Goal: Task Accomplishment & Management: Complete application form

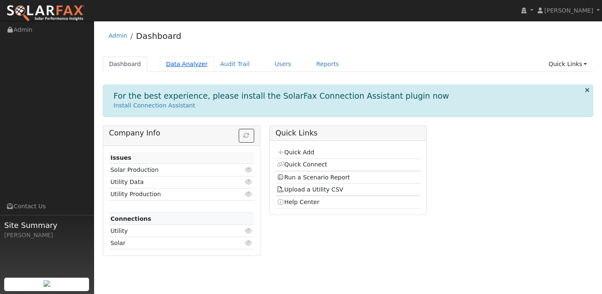
click at [194, 62] on link "Data Analyzer" at bounding box center [187, 63] width 54 height 15
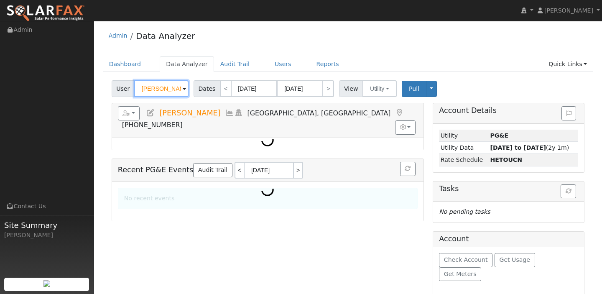
click at [146, 86] on input "[PERSON_NAME]" at bounding box center [161, 88] width 54 height 17
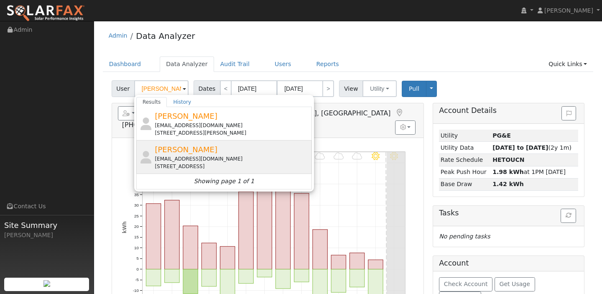
click at [169, 154] on div "[PERSON_NAME] [EMAIL_ADDRESS][DOMAIN_NAME] [STREET_ADDRESS]" at bounding box center [232, 157] width 155 height 26
type input "[PERSON_NAME]"
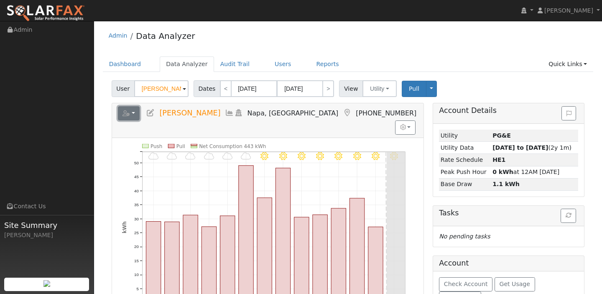
click at [133, 115] on button "button" at bounding box center [129, 113] width 22 height 14
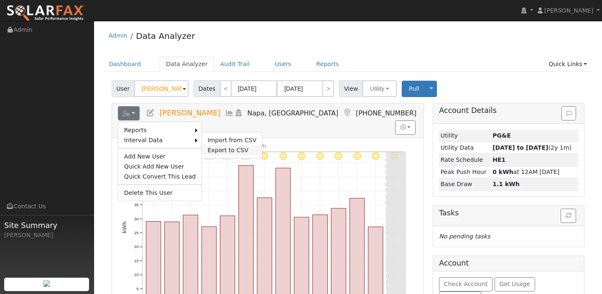
click at [220, 151] on link "Export to CSV" at bounding box center [232, 150] width 61 height 10
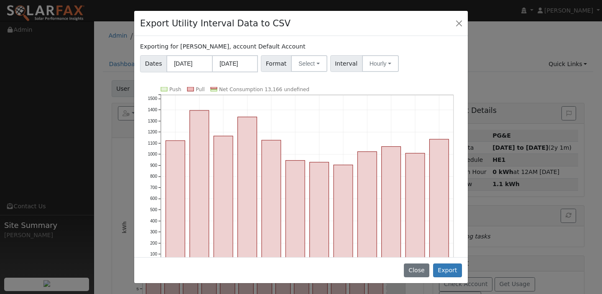
click at [295, 74] on div "Exporting for Allan Gordon, account Default Account Dates 09/01/2024 08/31/2025…" at bounding box center [301, 146] width 334 height 221
click at [295, 57] on button "Select" at bounding box center [309, 63] width 36 height 17
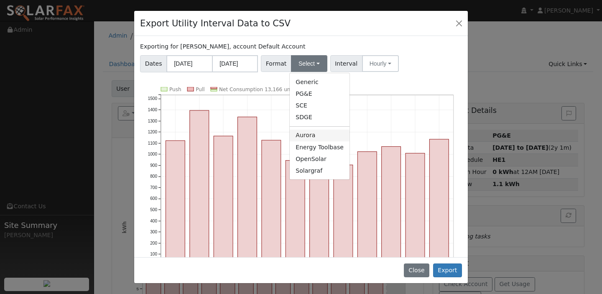
click at [304, 131] on link "Aurora" at bounding box center [320, 136] width 60 height 12
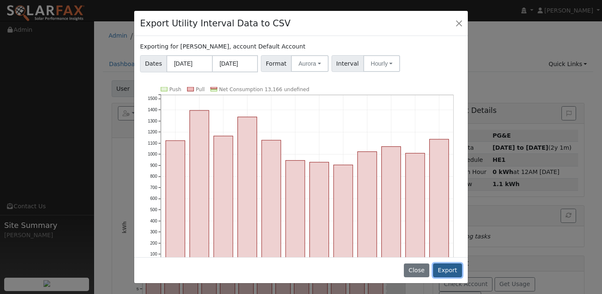
click at [450, 269] on button "Export" at bounding box center [447, 270] width 29 height 14
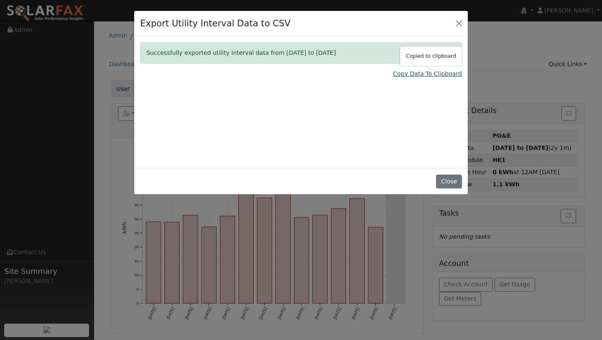
click at [405, 73] on link "Copy Data To Clipboard" at bounding box center [427, 73] width 69 height 9
click at [455, 20] on button "Close" at bounding box center [459, 23] width 12 height 12
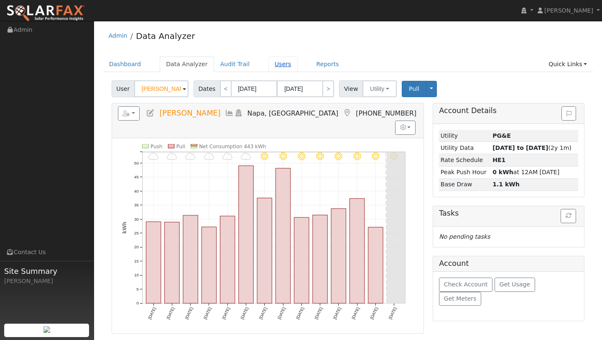
click at [275, 58] on link "Users" at bounding box center [282, 63] width 29 height 15
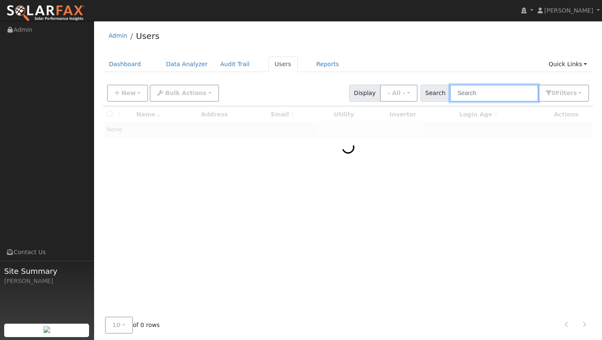
click at [514, 92] on input "text" at bounding box center [494, 92] width 89 height 17
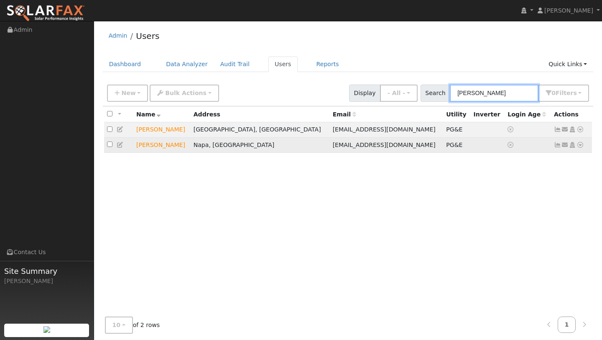
type input "[PERSON_NAME]"
click at [581, 144] on icon at bounding box center [581, 145] width 8 height 6
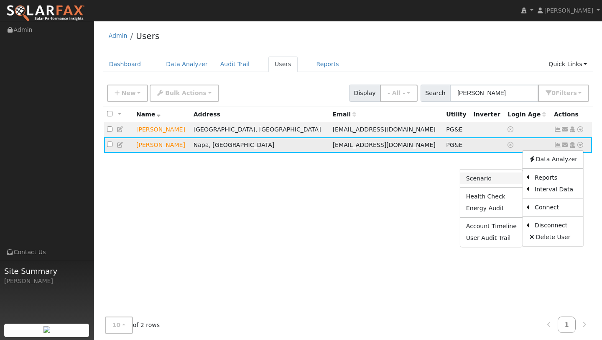
click at [514, 177] on link "Scenario" at bounding box center [491, 178] width 62 height 12
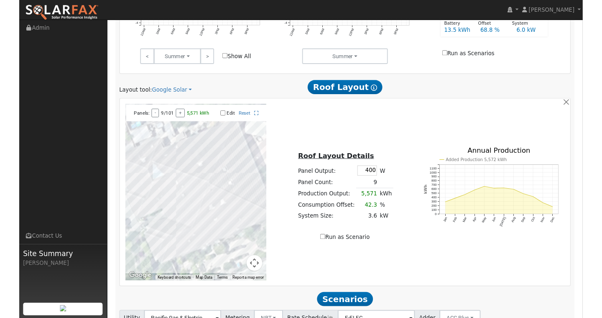
scroll to position [379, 0]
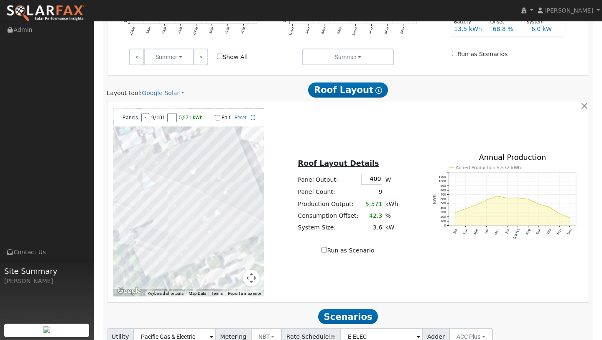
click at [259, 279] on button "Map camera controls" at bounding box center [251, 277] width 17 height 17
click at [236, 281] on button "Zoom out" at bounding box center [230, 277] width 17 height 17
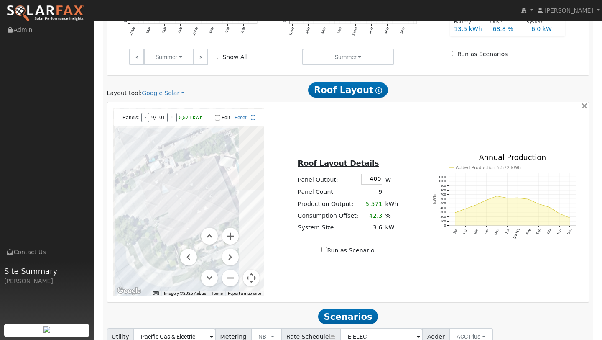
click at [236, 281] on button "Zoom out" at bounding box center [230, 277] width 17 height 17
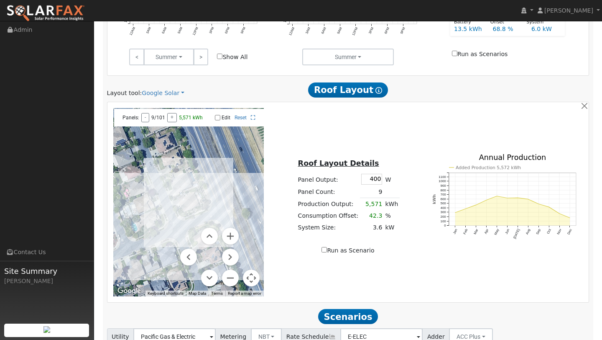
click at [251, 280] on button "Map camera controls" at bounding box center [251, 277] width 17 height 17
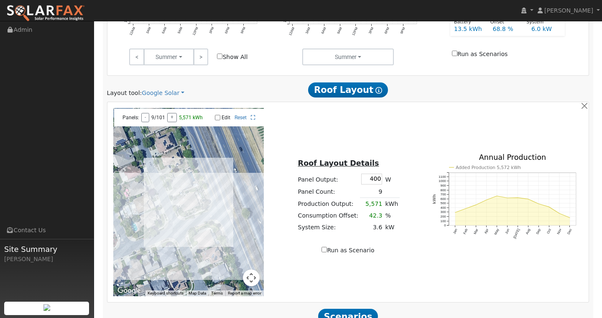
scroll to position [465, 0]
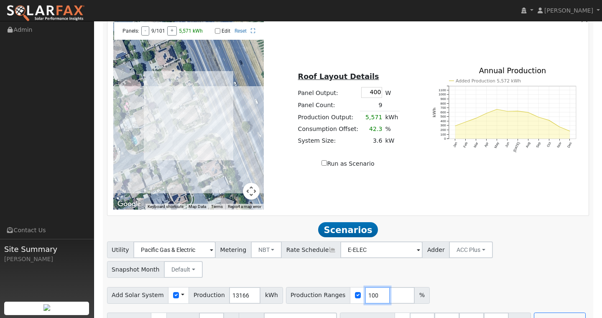
click at [365, 287] on input "100" at bounding box center [377, 295] width 25 height 17
click at [367, 287] on input "100" at bounding box center [377, 295] width 25 height 17
type input "117"
click at [391, 184] on div "← Move left → Move right ↑ Move up ↓ Move down + Zoom in - Zoom out Home Jump l…" at bounding box center [348, 115] width 479 height 188
click at [542, 312] on button "Run Scenarios" at bounding box center [559, 320] width 51 height 17
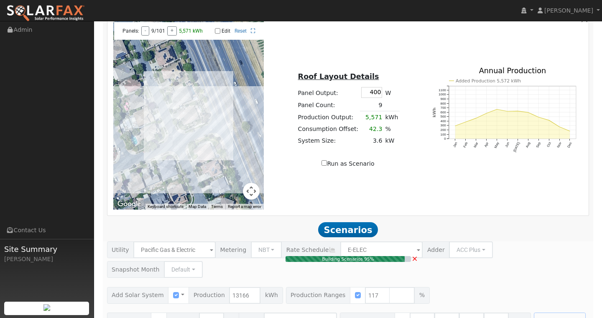
type input "10.3"
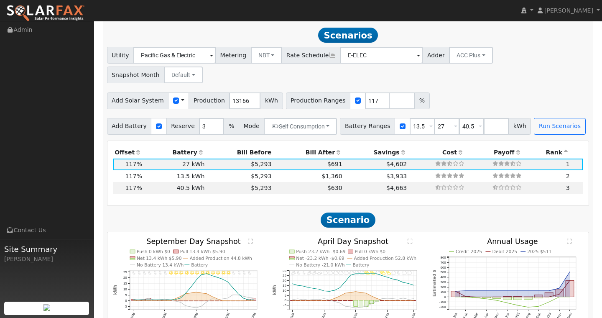
scroll to position [662, 0]
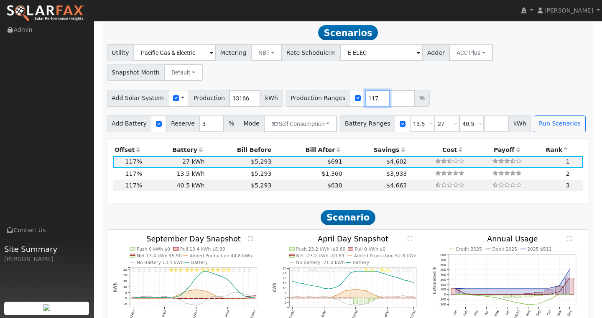
click at [368, 90] on input "117" at bounding box center [377, 98] width 25 height 17
type input "121"
click at [554, 115] on button "Run Scenarios" at bounding box center [559, 123] width 51 height 17
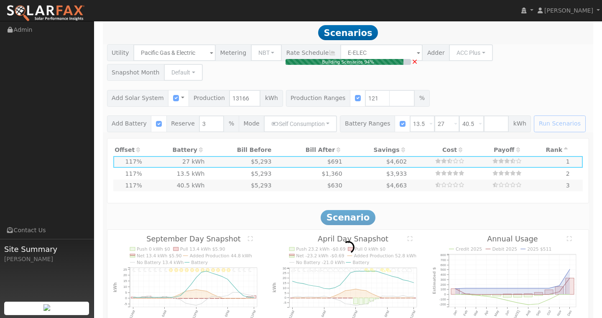
type input "10.6"
type input "$37,172"
type input "$20,872"
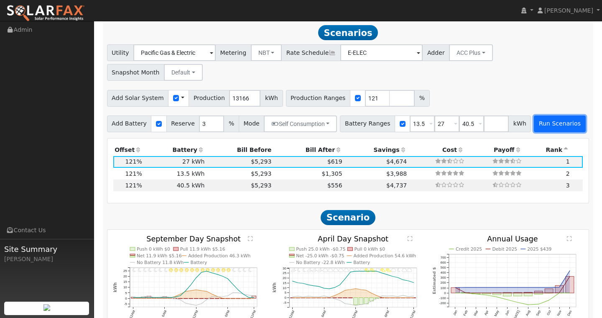
click at [534, 115] on button "Run Scenarios" at bounding box center [559, 123] width 51 height 17
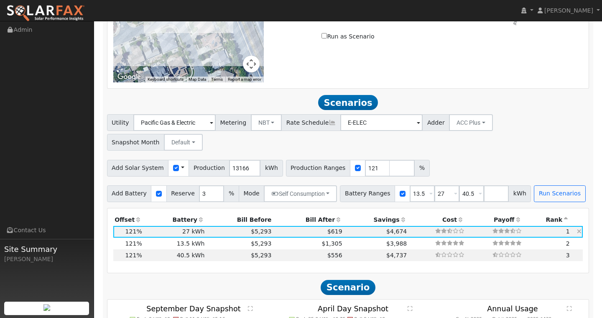
scroll to position [592, 0]
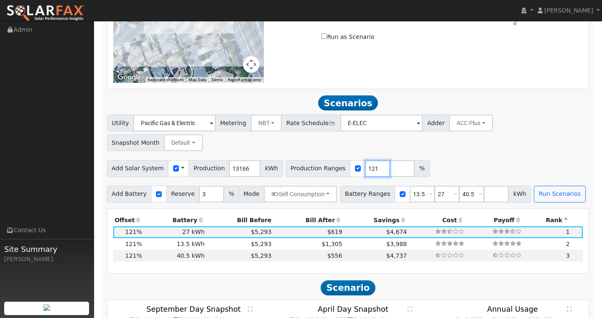
click at [368, 160] on input "121" at bounding box center [377, 168] width 25 height 17
type input "133"
click at [534, 186] on button "Run Scenarios" at bounding box center [559, 194] width 51 height 17
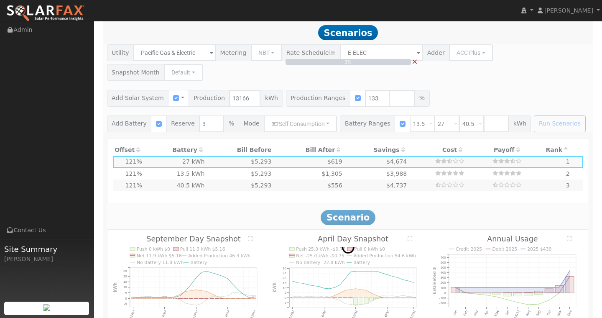
scroll to position [627, 0]
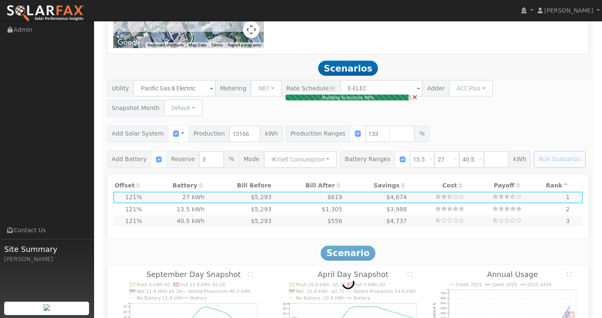
type input "11.7"
type input "$40,859"
type input "$21,978"
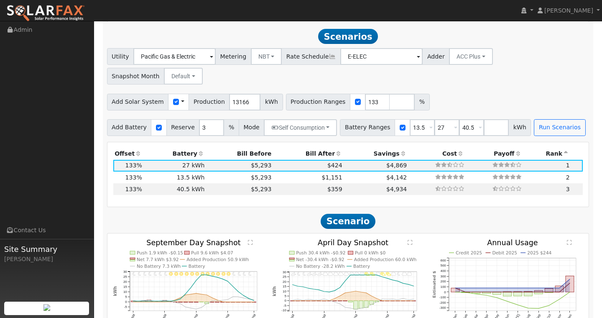
scroll to position [662, 0]
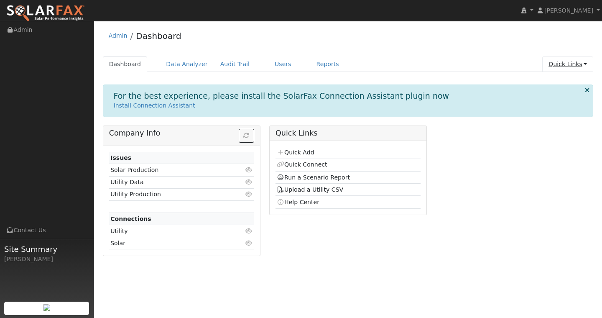
click at [569, 67] on link "Quick Links" at bounding box center [567, 63] width 51 height 15
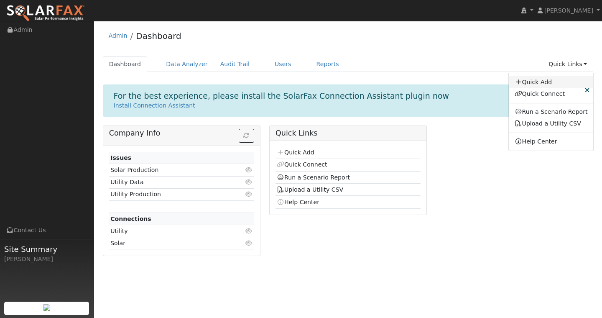
click at [550, 80] on link "Quick Add" at bounding box center [551, 82] width 85 height 12
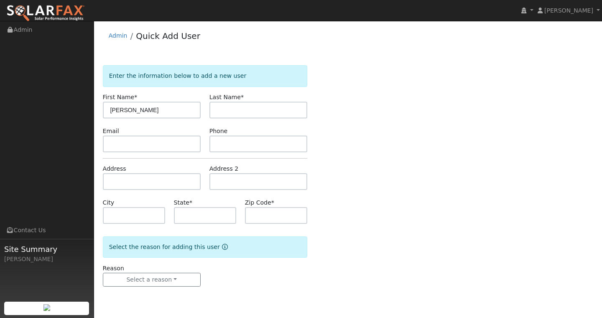
type input "[PERSON_NAME]"
click at [284, 104] on input "text" at bounding box center [259, 110] width 98 height 17
type input "[PERSON_NAME]"
click at [122, 193] on form "Enter the information below to add a new user First Name * [PERSON_NAME] Last N…" at bounding box center [205, 184] width 205 height 238
click at [122, 180] on input "text" at bounding box center [152, 181] width 98 height 17
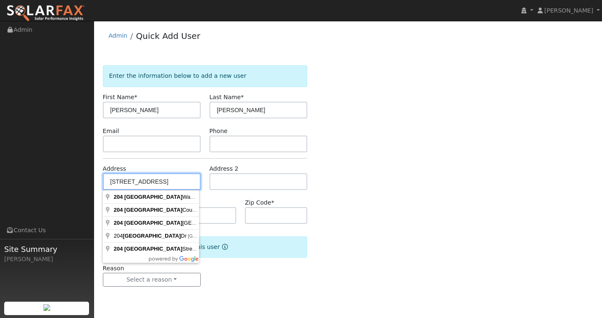
type input "[STREET_ADDRESS]"
type input "Napa"
type input "CA"
type input "94558"
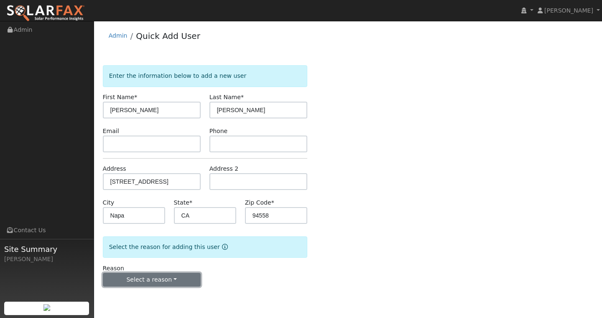
click at [166, 284] on button "Select a reason" at bounding box center [152, 280] width 98 height 14
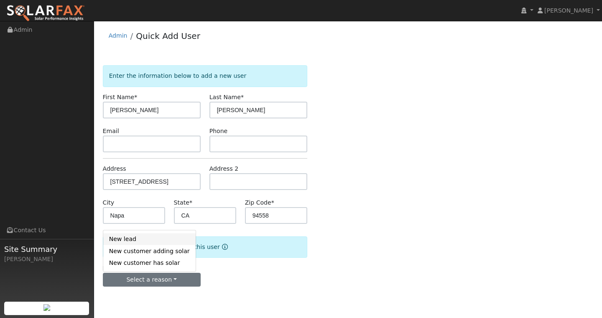
click at [146, 239] on link "New lead" at bounding box center [149, 239] width 92 height 12
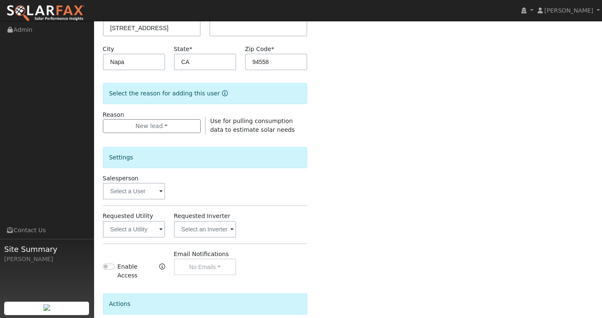
scroll to position [224, 0]
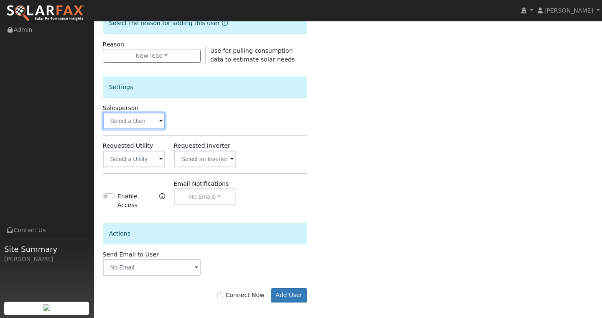
click at [126, 117] on input "text" at bounding box center [134, 120] width 62 height 17
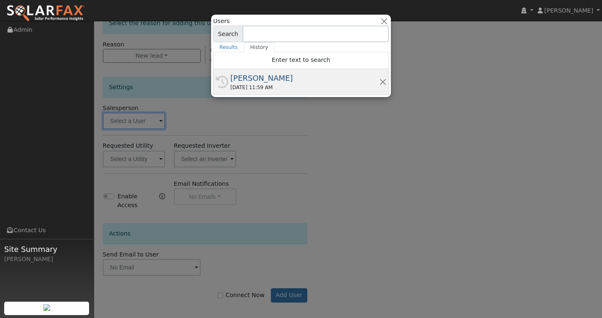
click at [253, 91] on div "09/19/2025 11:59 AM" at bounding box center [304, 88] width 149 height 8
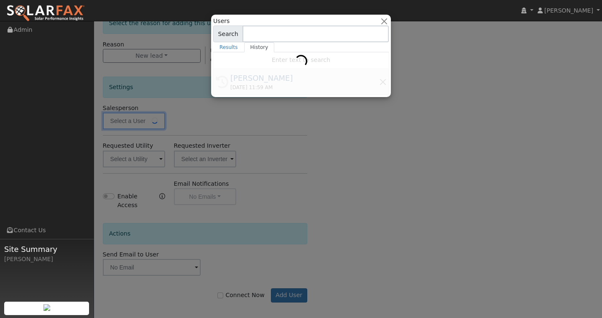
type input "[PERSON_NAME]"
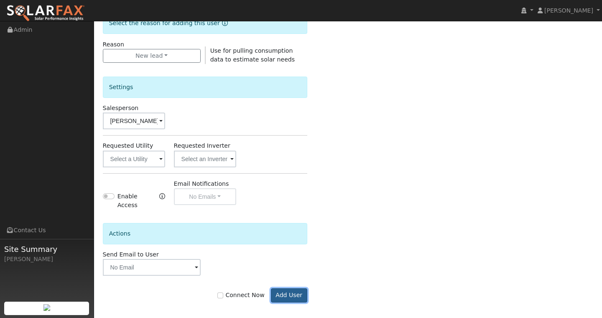
click at [291, 288] on button "Add User" at bounding box center [289, 295] width 36 height 14
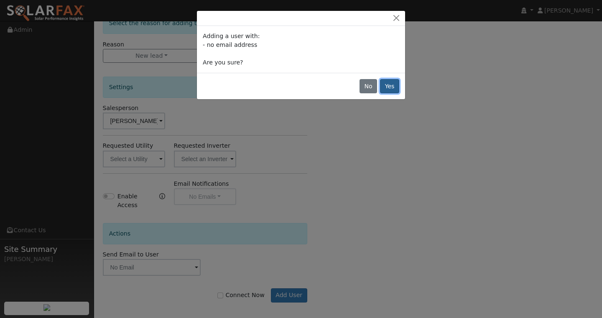
click at [391, 92] on button "Yes" at bounding box center [389, 86] width 19 height 14
